Goal: Transaction & Acquisition: Purchase product/service

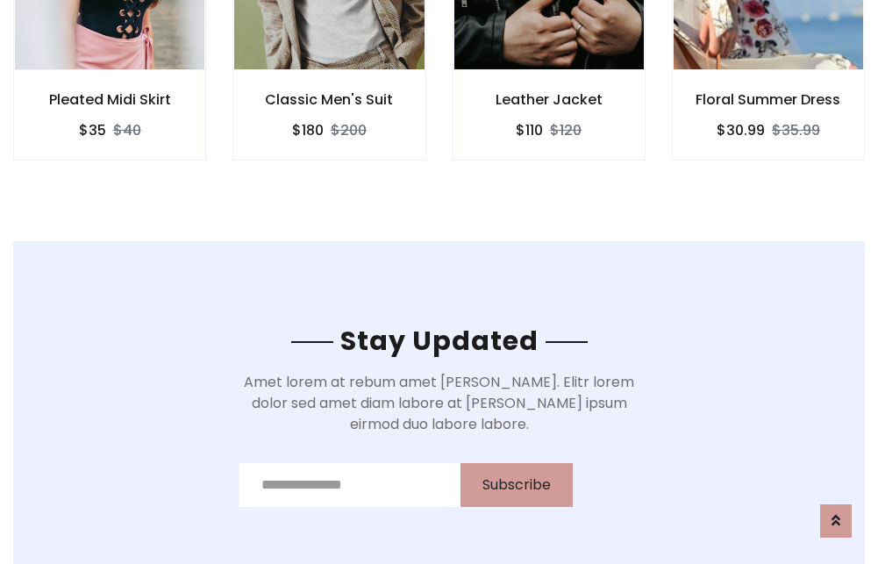
scroll to position [2641, 0]
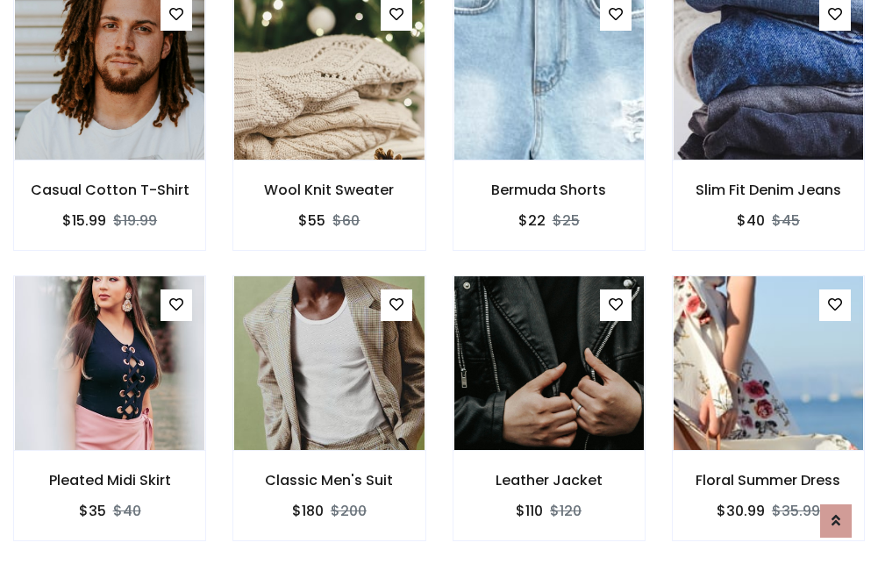
click at [439, 282] on div "Leather Jacket $110 $120" at bounding box center [548, 420] width 219 height 290
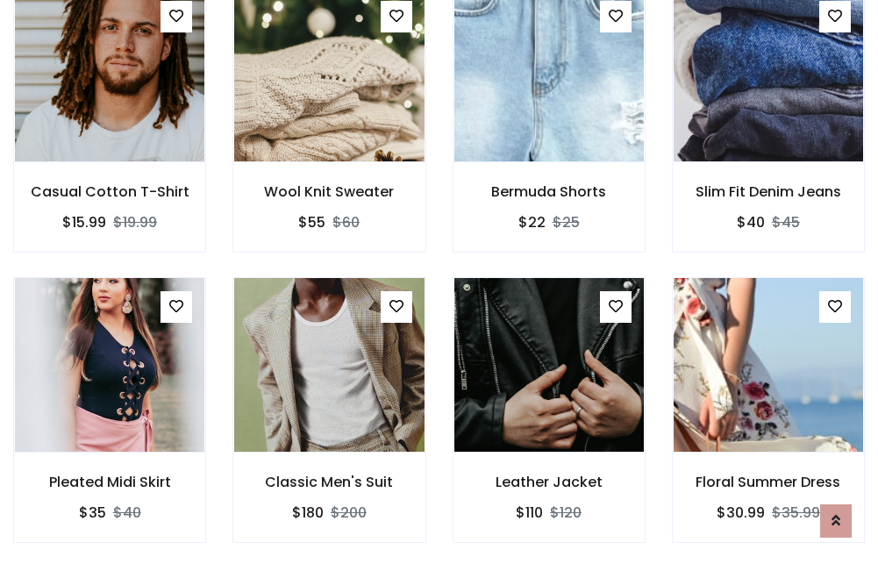
click at [439, 282] on div "Leather Jacket $110 $120" at bounding box center [548, 422] width 219 height 290
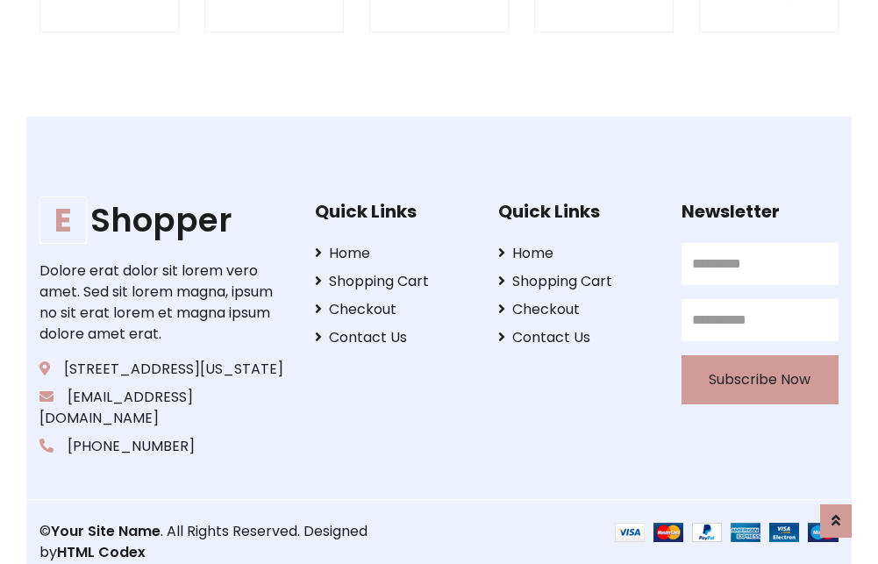
scroll to position [3339, 0]
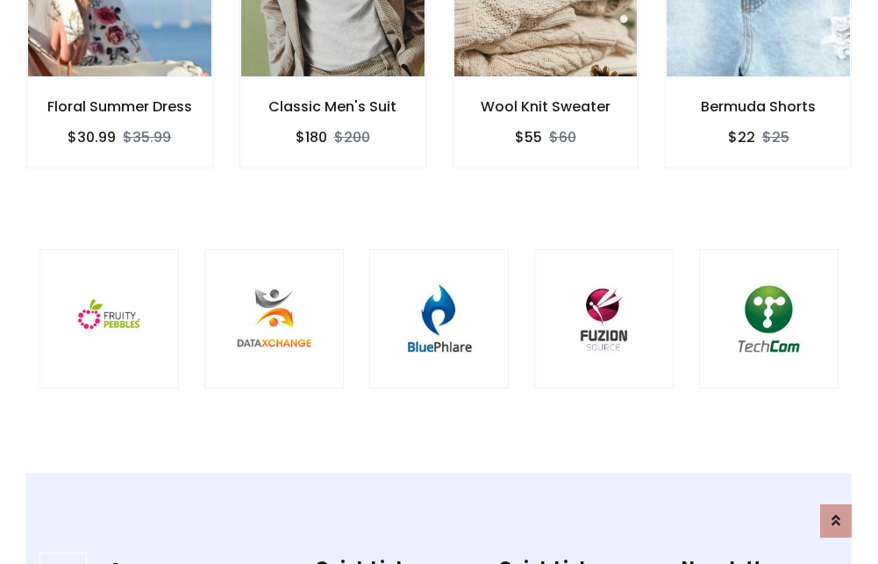
click at [438, 282] on img at bounding box center [439, 319] width 96 height 96
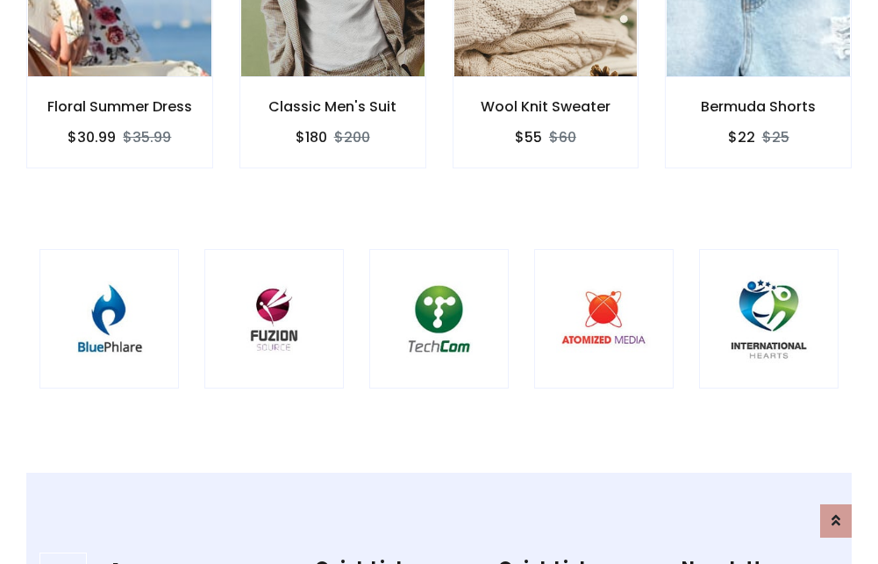
click at [438, 282] on img at bounding box center [439, 319] width 96 height 96
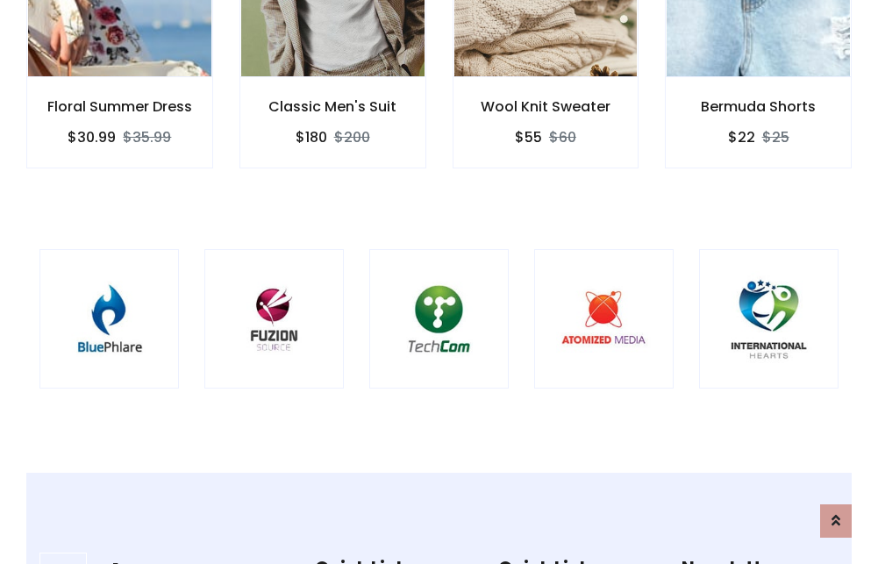
click at [438, 282] on img at bounding box center [439, 319] width 96 height 96
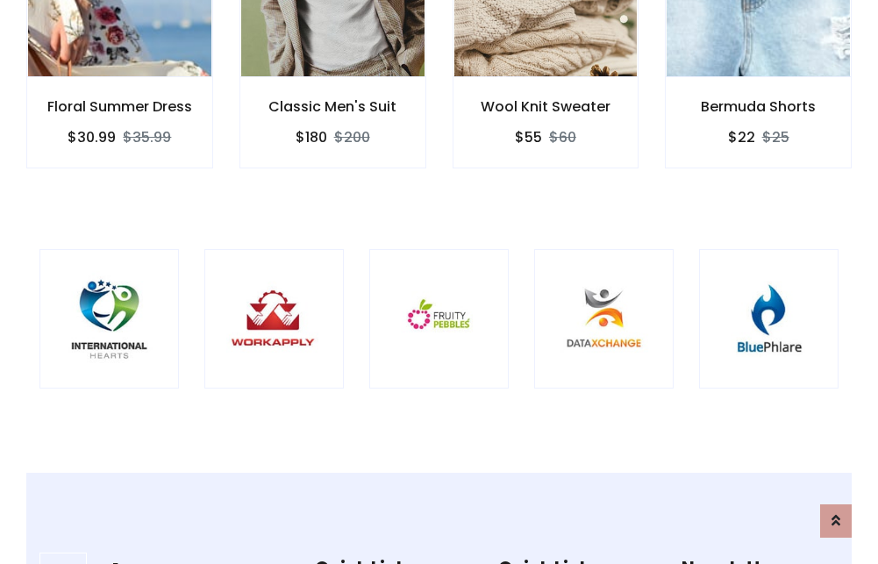
scroll to position [0, 0]
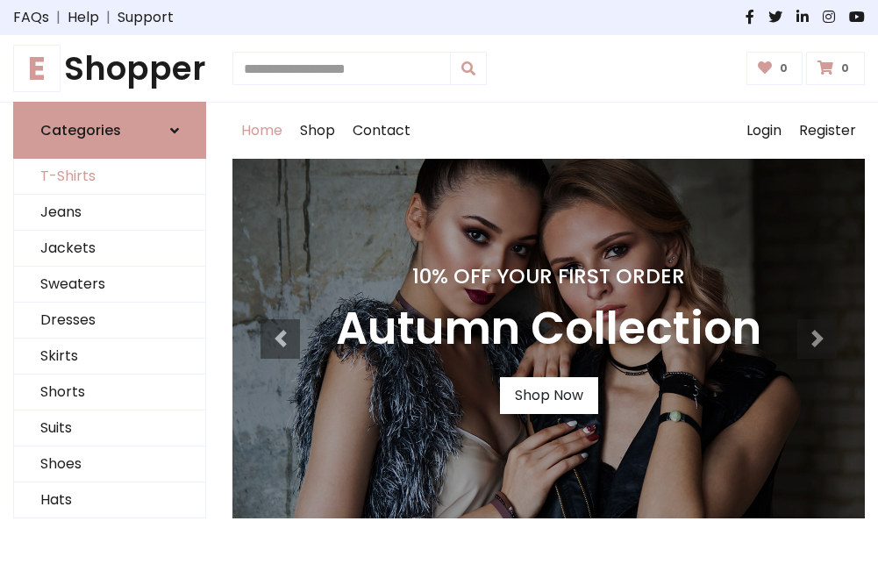
click at [110, 177] on link "T-Shirts" at bounding box center [109, 177] width 191 height 36
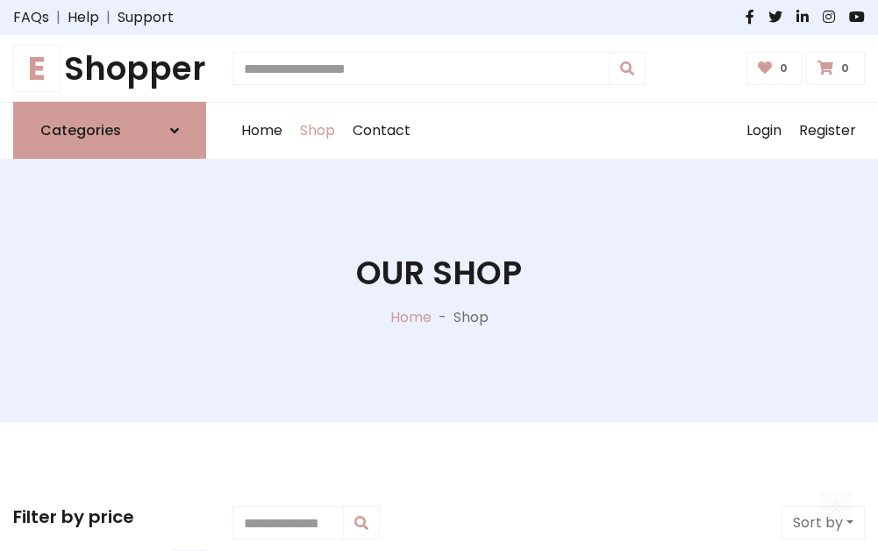
scroll to position [703, 0]
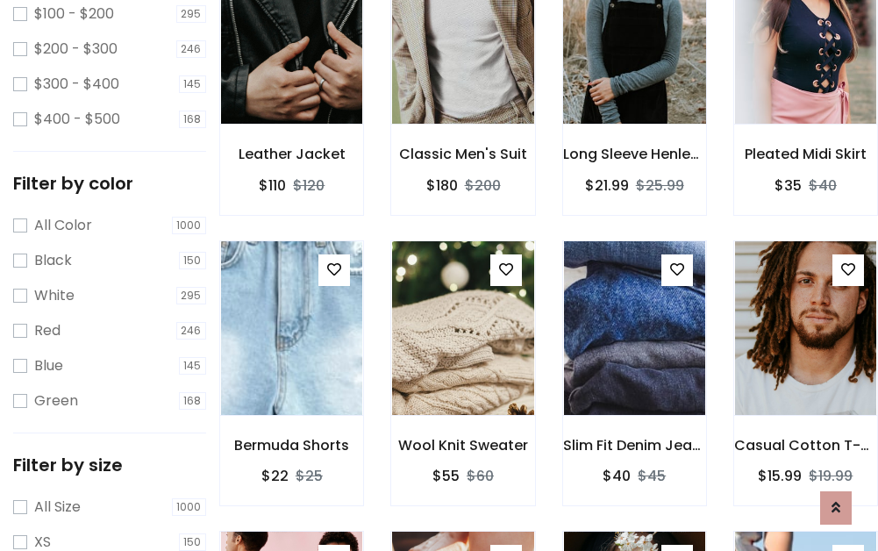
scroll to position [89, 0]
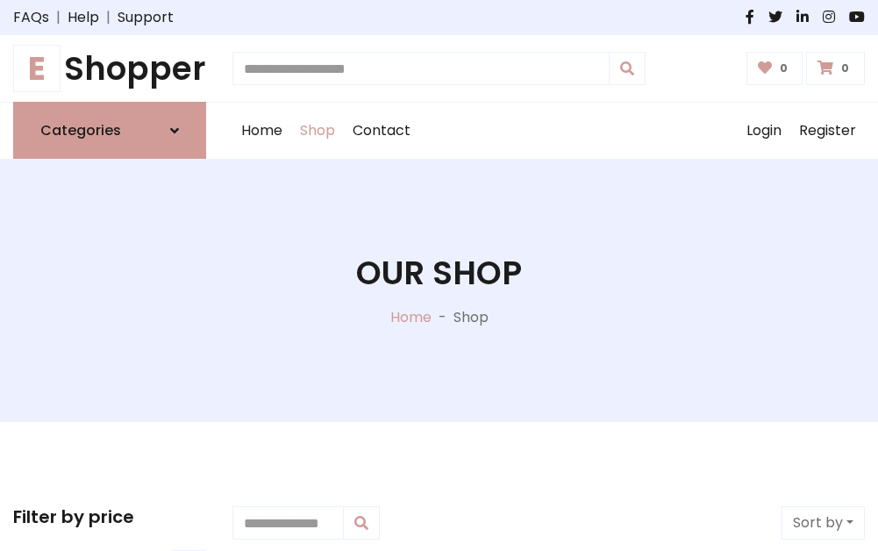
click at [110, 68] on h1 "E Shopper" at bounding box center [109, 68] width 193 height 39
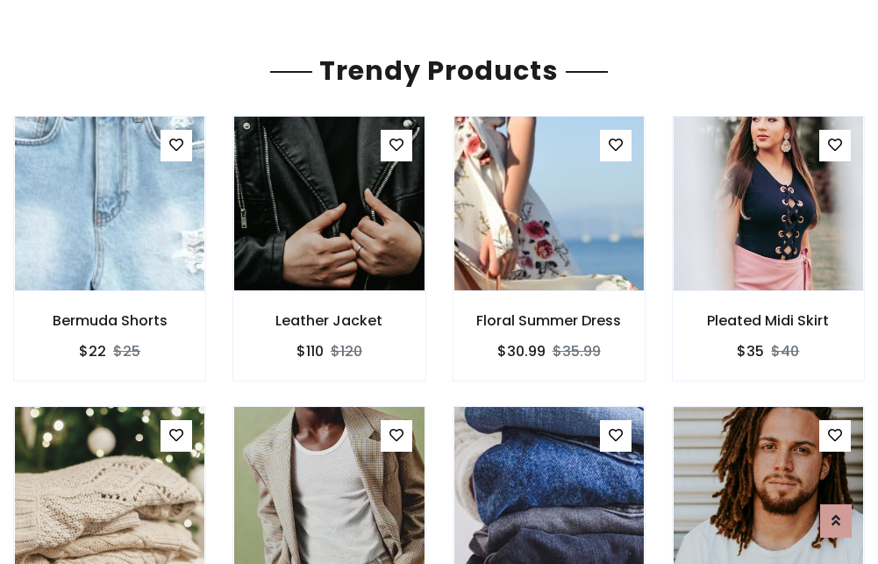
scroll to position [103, 0]
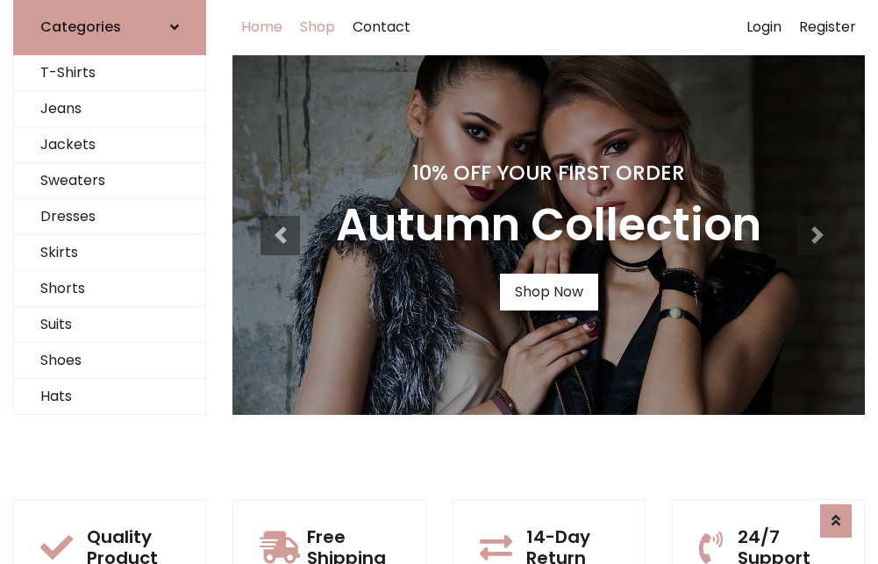
click at [318, 27] on link "Shop" at bounding box center [317, 27] width 53 height 56
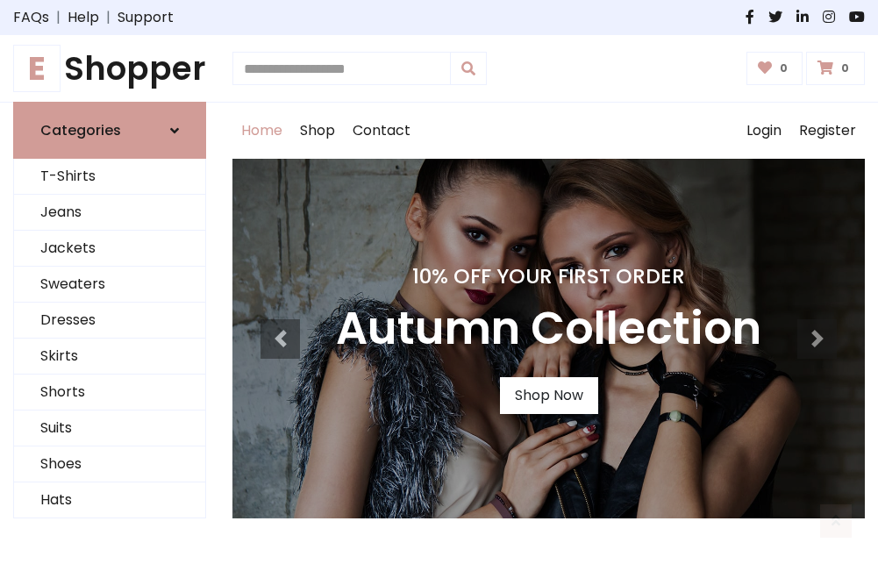
scroll to position [575, 0]
